Goal: Task Accomplishment & Management: Complete application form

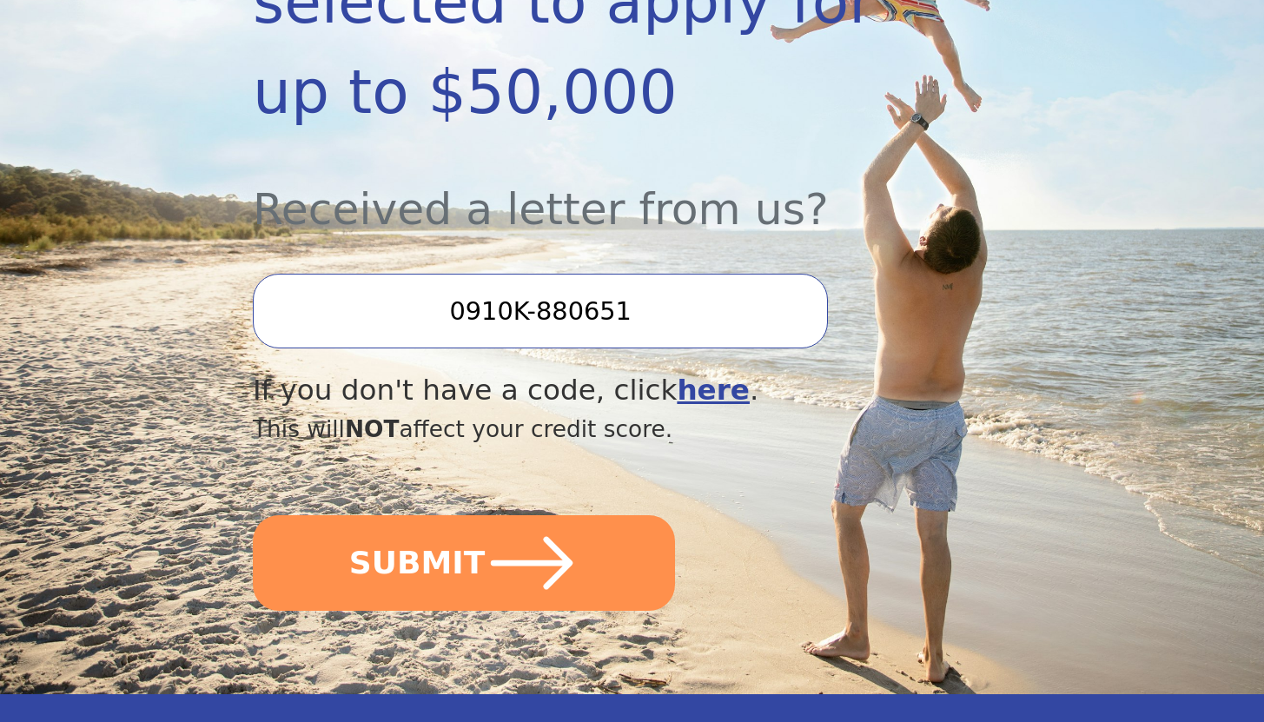
scroll to position [505, 0]
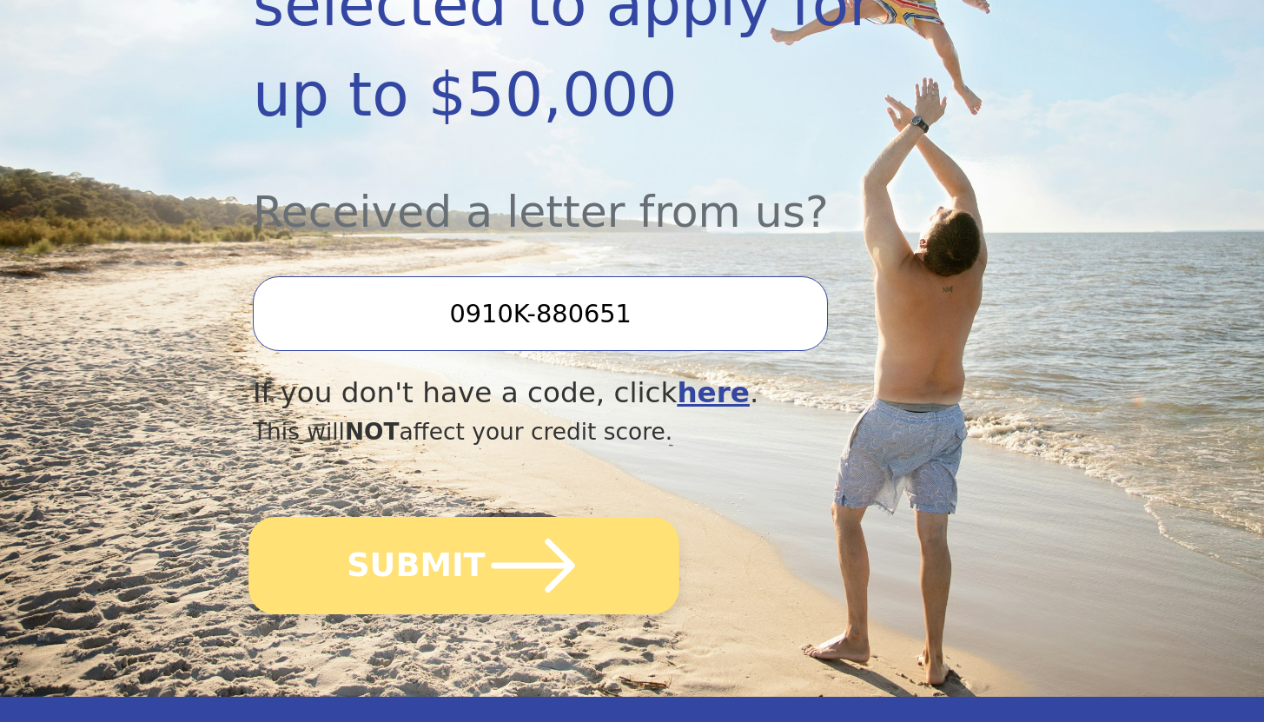
click at [515, 588] on icon "submit" at bounding box center [534, 566] width 96 height 96
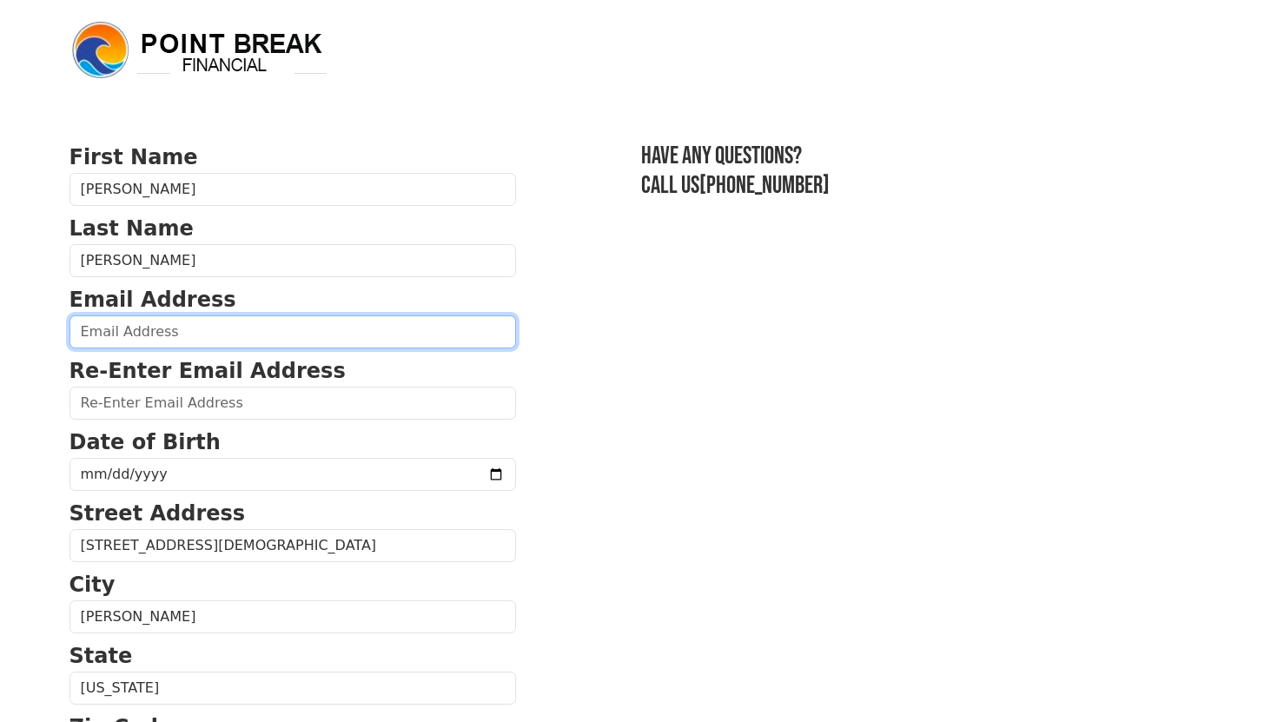
click at [142, 333] on input "email" at bounding box center [293, 331] width 447 height 33
drag, startPoint x: 253, startPoint y: 338, endPoint x: 42, endPoint y: 335, distance: 211.1
click at [42, 335] on body "First Name Dennis Last Name Clark Email Address dclarksmiley@gmail.com Re-Enter…" at bounding box center [632, 361] width 1264 height 722
type input "dclarksmiley@gmail.com"
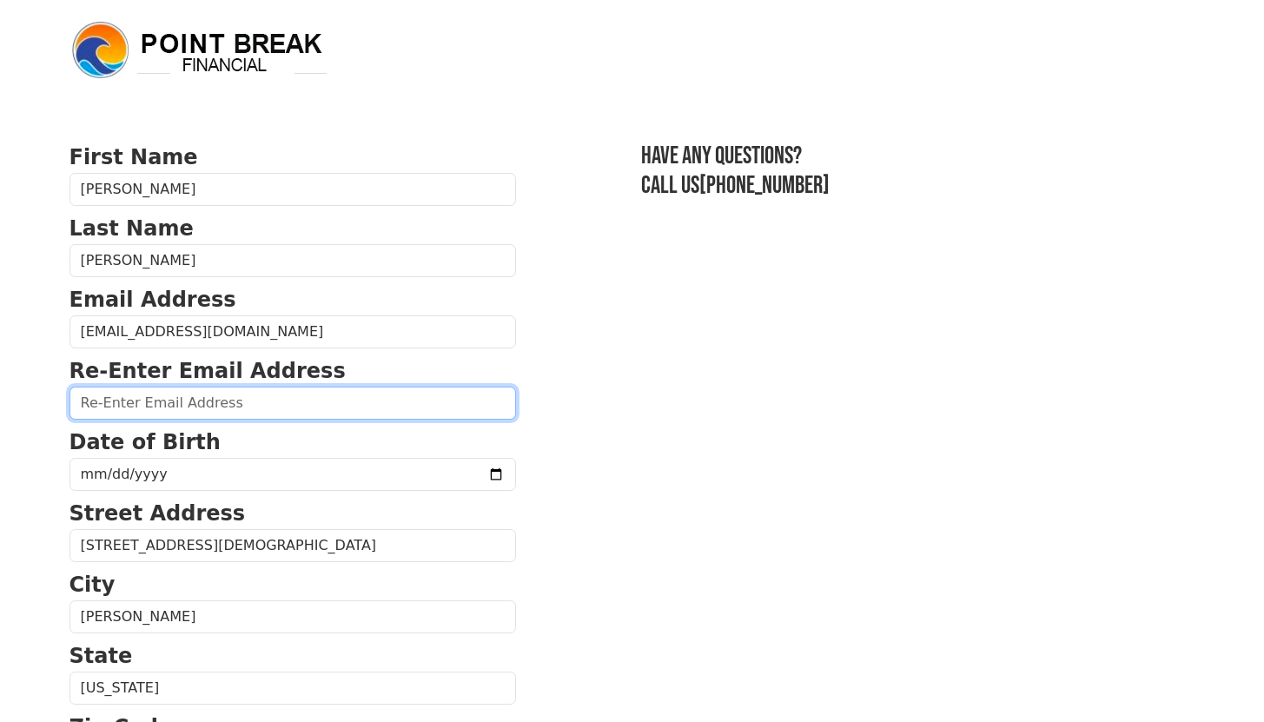
click at [128, 408] on input "email" at bounding box center [293, 403] width 447 height 33
paste input "dclarksmiley@gmail.com"
type input "dclarksmiley@gmail.com"
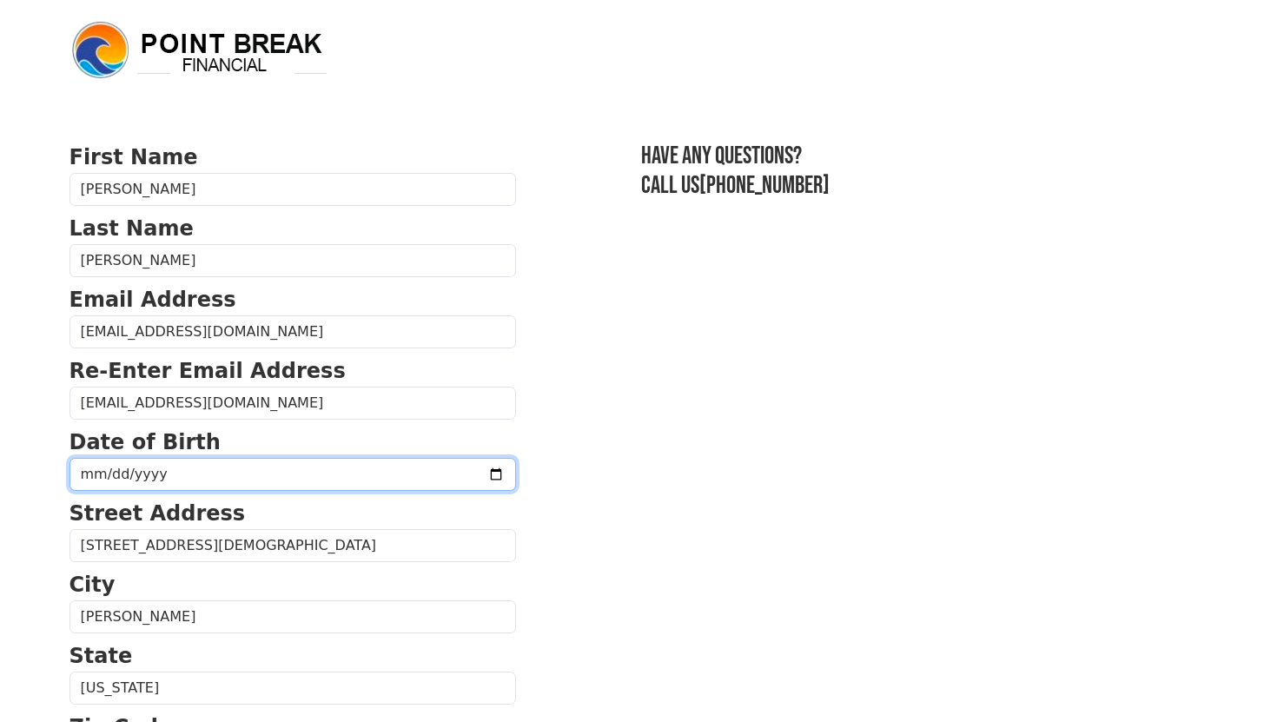
click at [128, 482] on input "date" at bounding box center [293, 474] width 447 height 33
type input "1986-11-15"
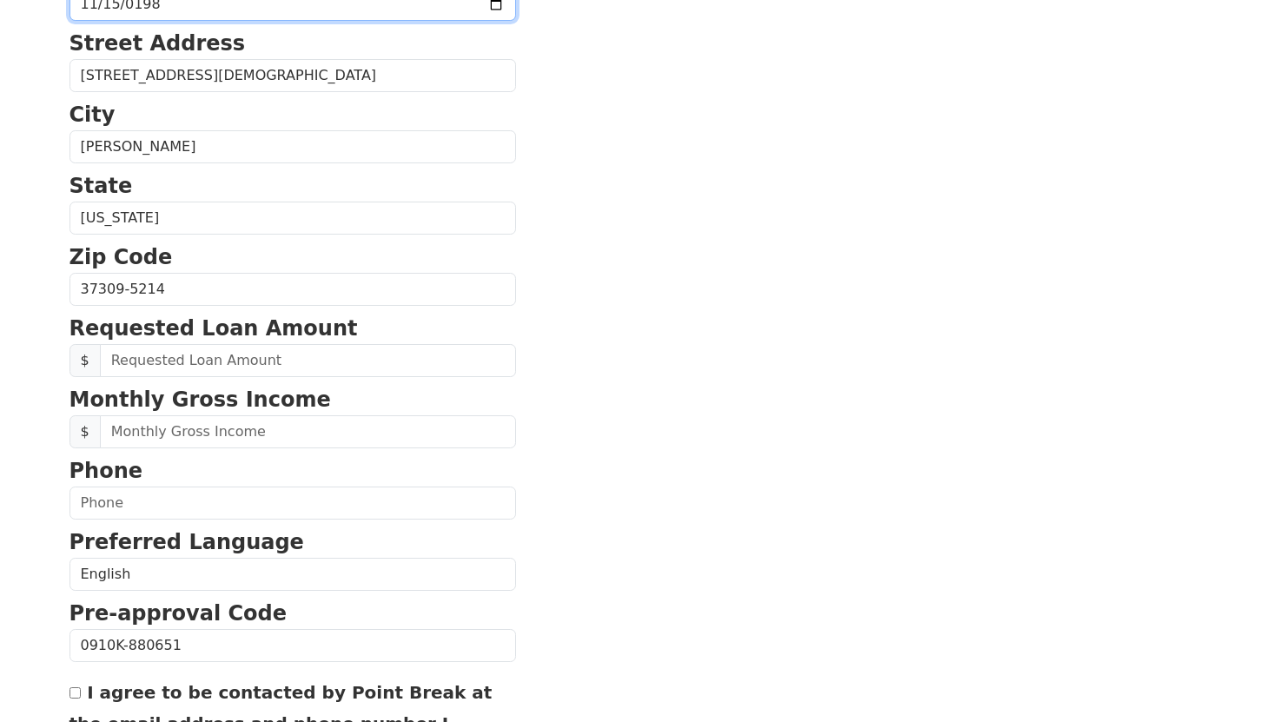
scroll to position [559, 0]
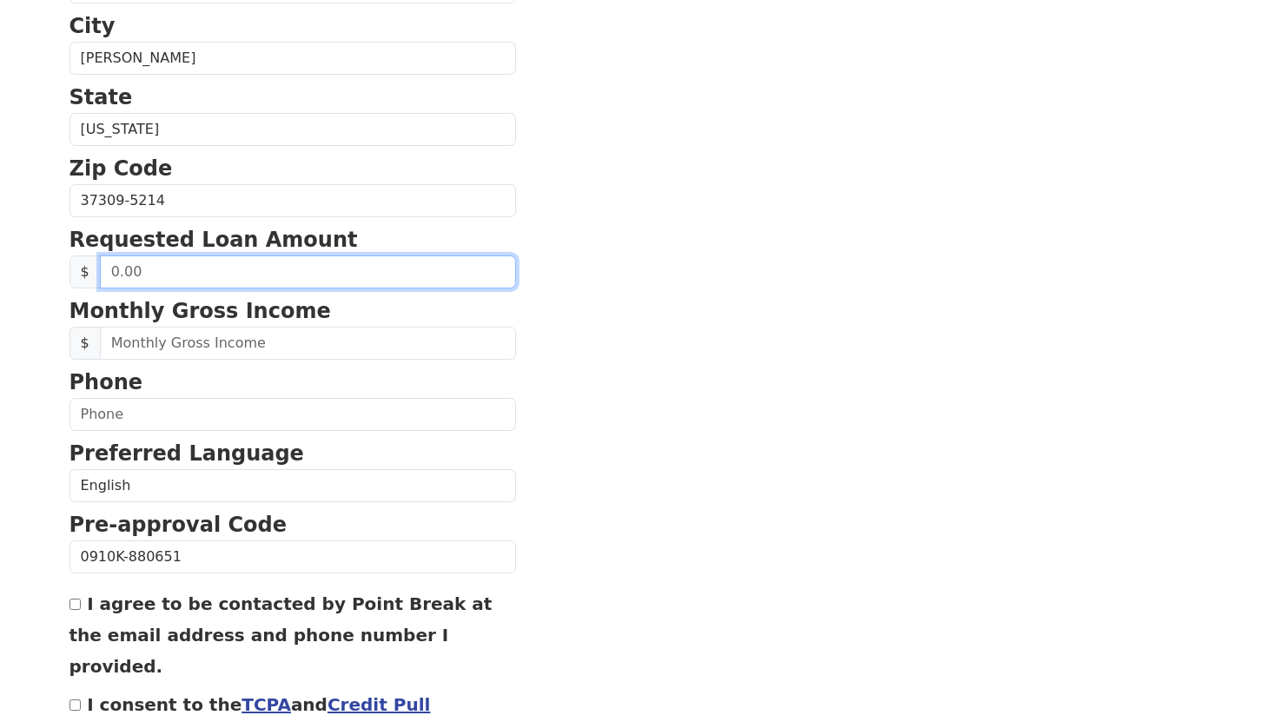
click at [152, 268] on input "text" at bounding box center [308, 271] width 416 height 33
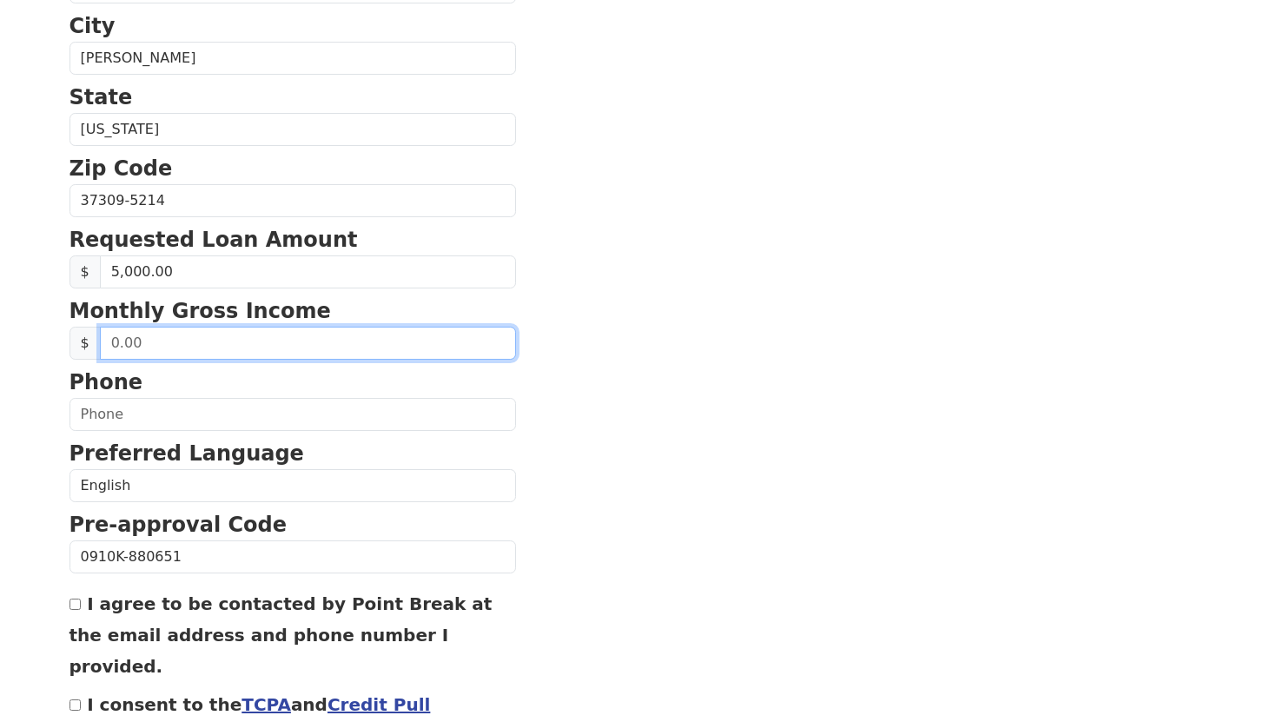
click at [167, 348] on input "text" at bounding box center [308, 343] width 416 height 33
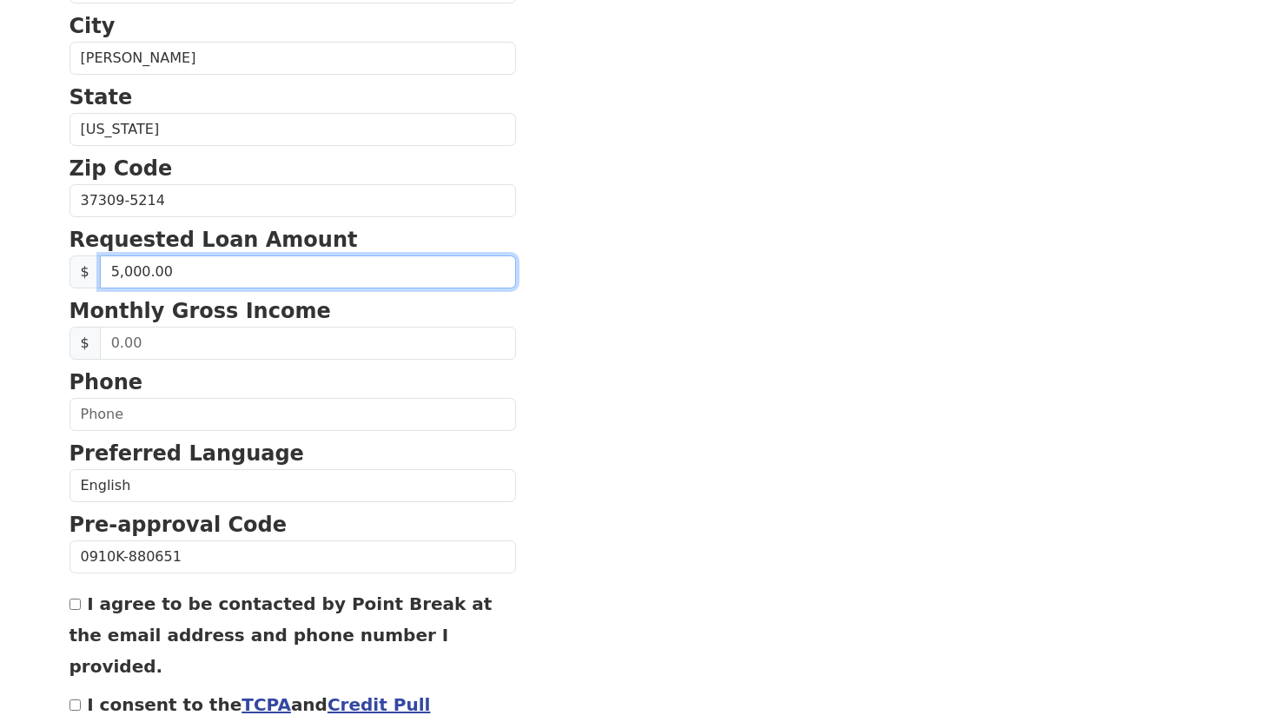
click at [145, 271] on input "5,000.00" at bounding box center [308, 271] width 416 height 33
type input "50,000.00"
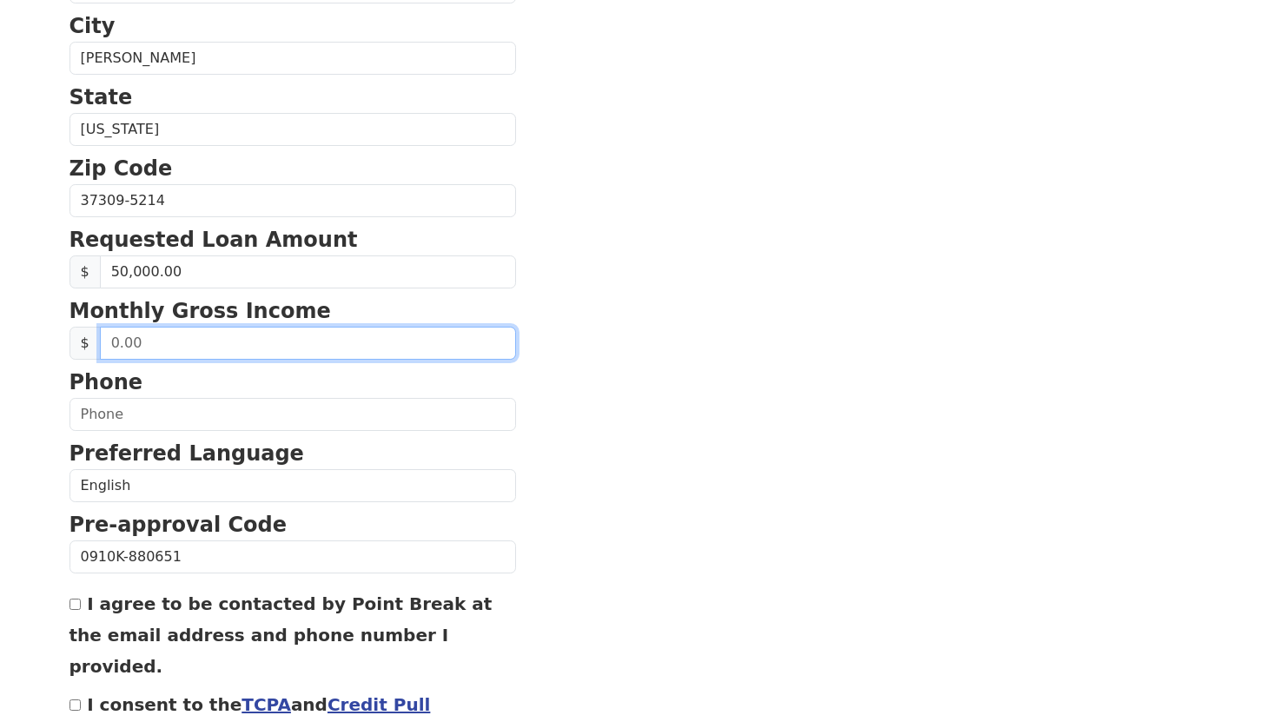
click at [220, 341] on input "text" at bounding box center [308, 343] width 416 height 33
type input "10,000.00"
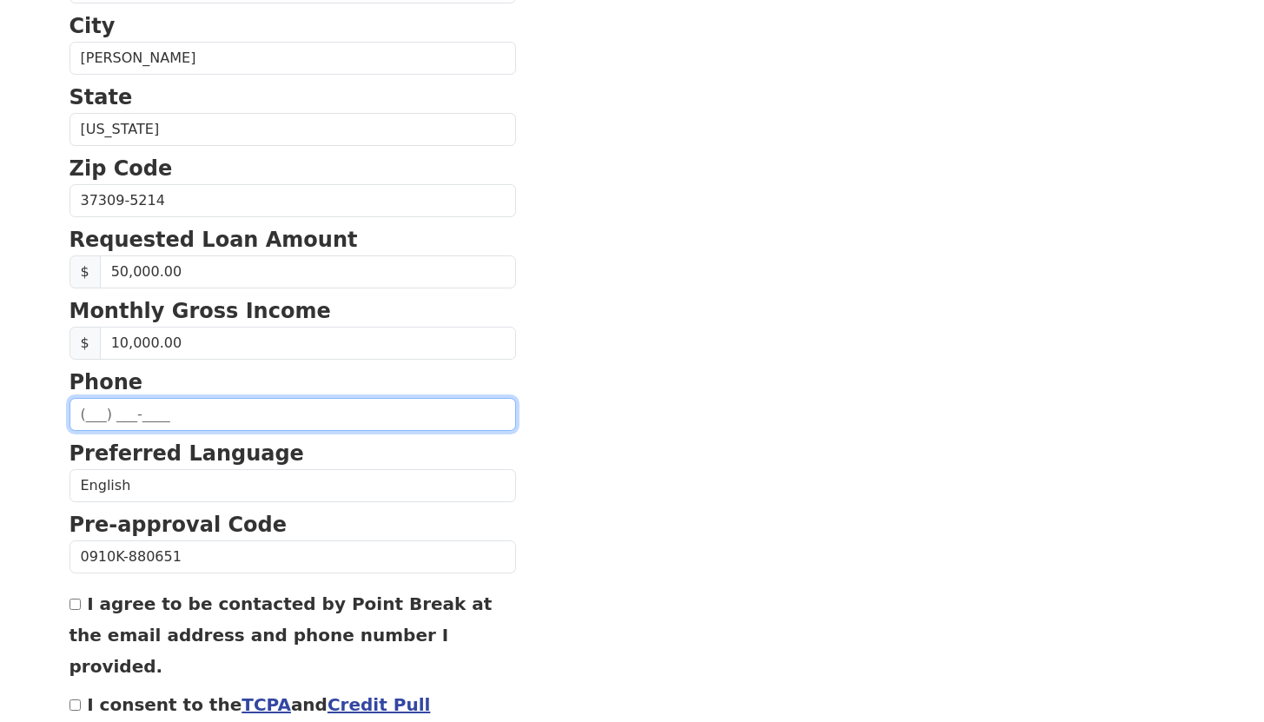
click at [88, 414] on input "text" at bounding box center [293, 414] width 447 height 33
type input "(706) 313-1924"
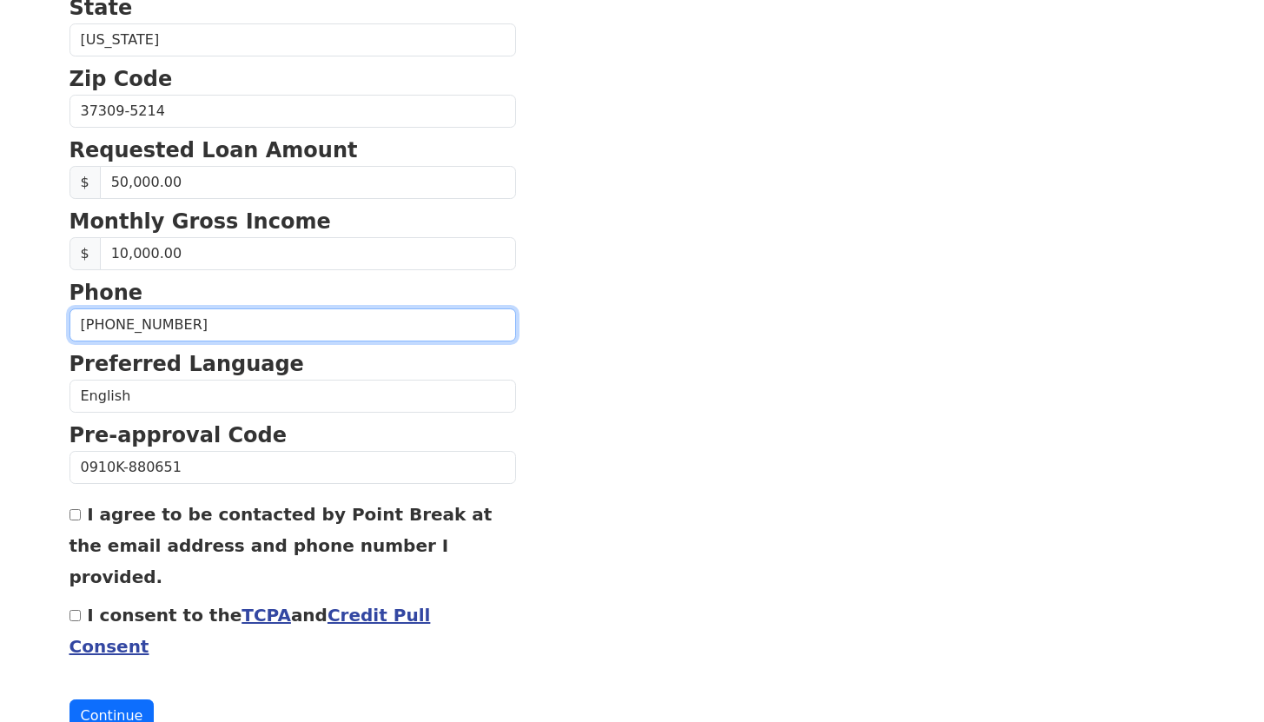
scroll to position [660, 0]
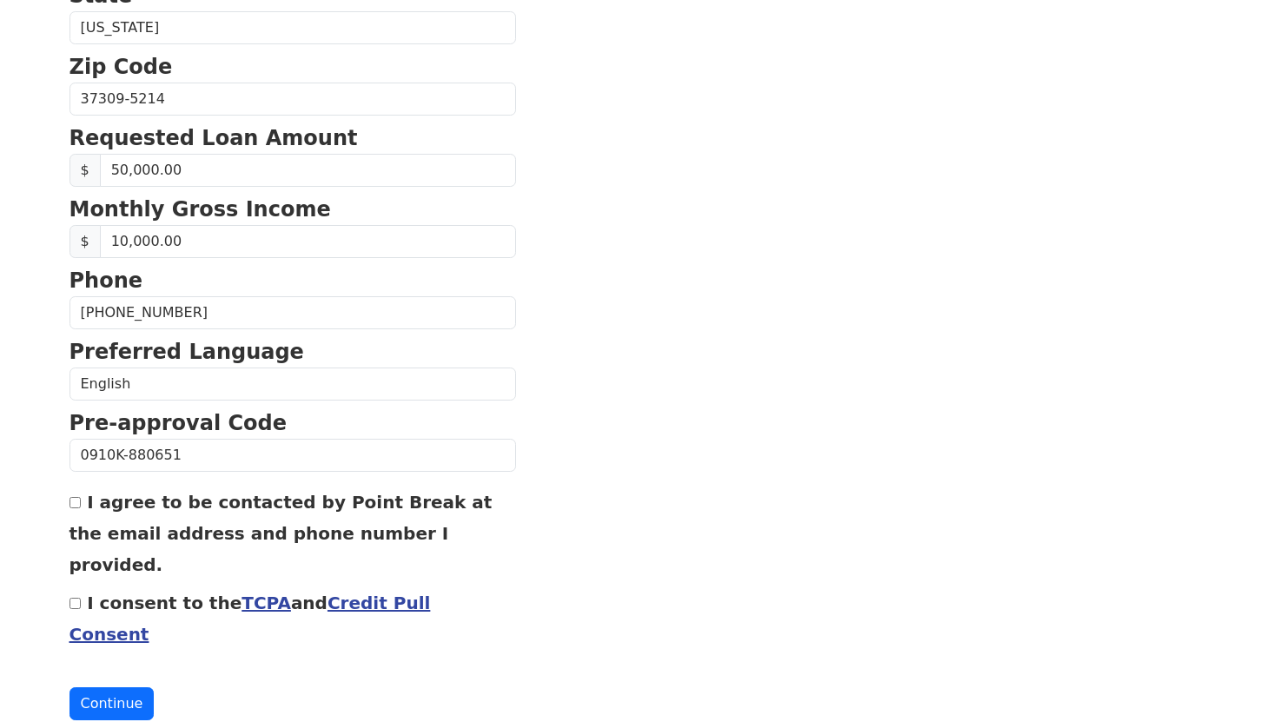
click at [72, 598] on input "I consent to the TCPA and Credit Pull Consent" at bounding box center [75, 603] width 11 height 11
checkbox input "true"
click at [75, 508] on input "I agree to be contacted by Point Break at the email address and phone number I …" at bounding box center [75, 502] width 11 height 11
checkbox input "true"
click at [116, 687] on button "Continue" at bounding box center [112, 703] width 85 height 33
